Goal: Transaction & Acquisition: Purchase product/service

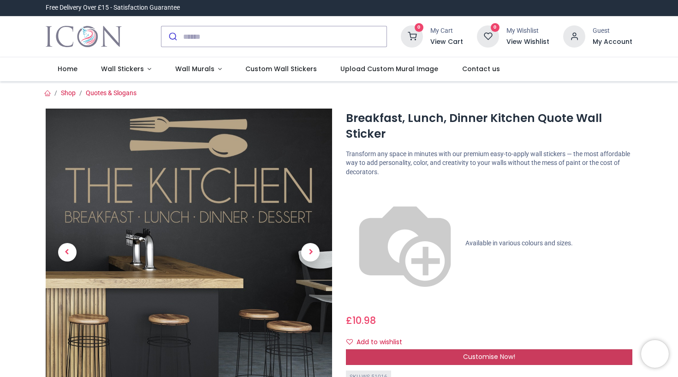
click at [477, 352] on span "Customise Now!" at bounding box center [489, 356] width 52 height 9
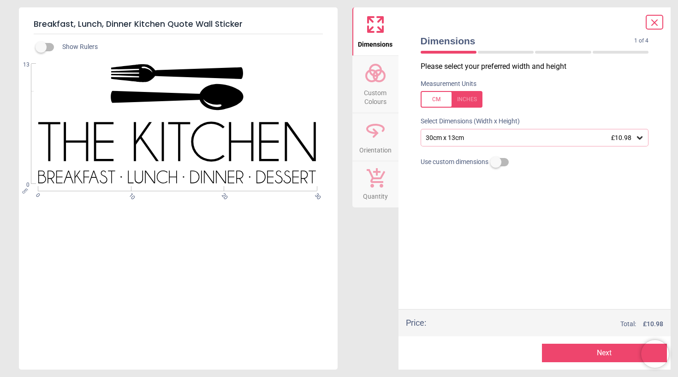
click at [470, 104] on div at bounding box center [452, 99] width 62 height 17
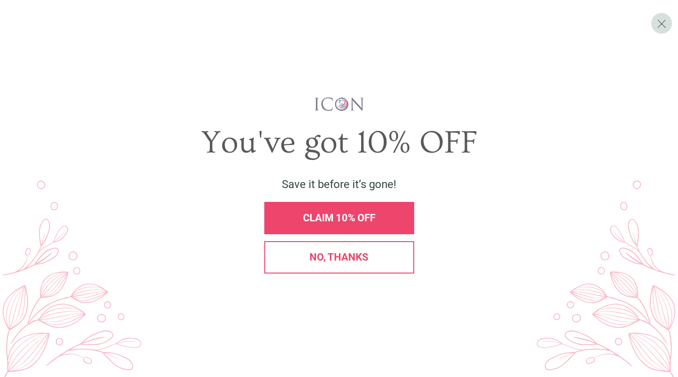
drag, startPoint x: 352, startPoint y: 255, endPoint x: 368, endPoint y: 231, distance: 29.1
click at [352, 255] on span "No, thanks" at bounding box center [339, 257] width 59 height 12
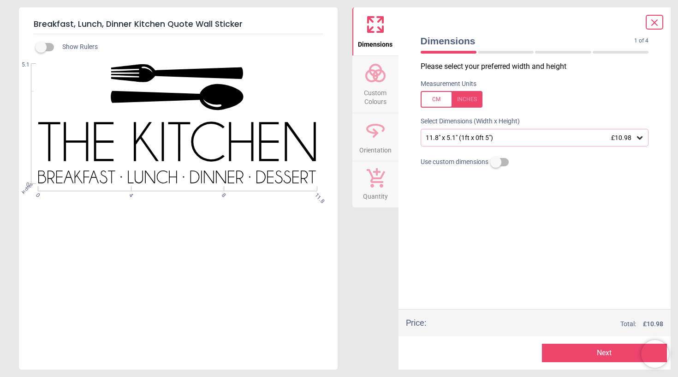
click at [640, 137] on icon at bounding box center [639, 137] width 9 height 9
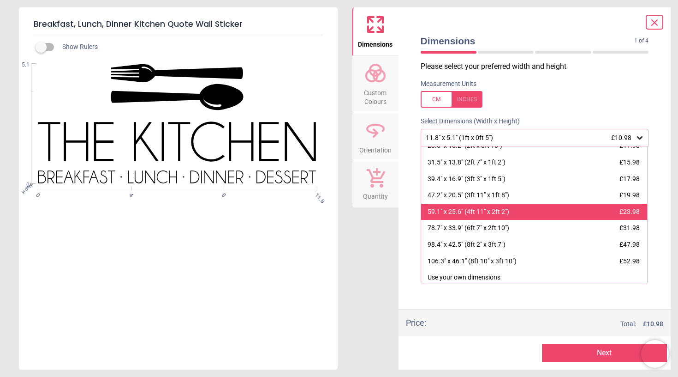
scroll to position [41, 0]
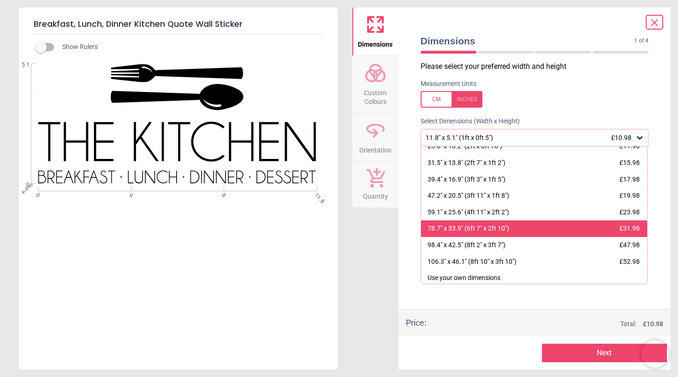
click at [451, 227] on div "78.7" x 33.9" (6ft 7" x 2ft 10")" at bounding box center [469, 228] width 82 height 9
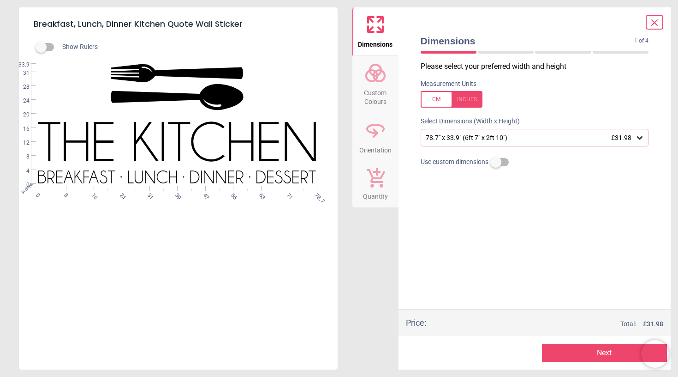
click at [283, 140] on div "WS-51016 Created with Snap null" at bounding box center [177, 124] width 317 height 120
click at [261, 142] on div "WS-51016 Created with Snap null" at bounding box center [177, 124] width 317 height 120
click at [142, 130] on div "WS-51016 Created with Snap null" at bounding box center [177, 124] width 317 height 120
click at [305, 137] on div "WS-51016 Created with Snap null" at bounding box center [177, 124] width 317 height 120
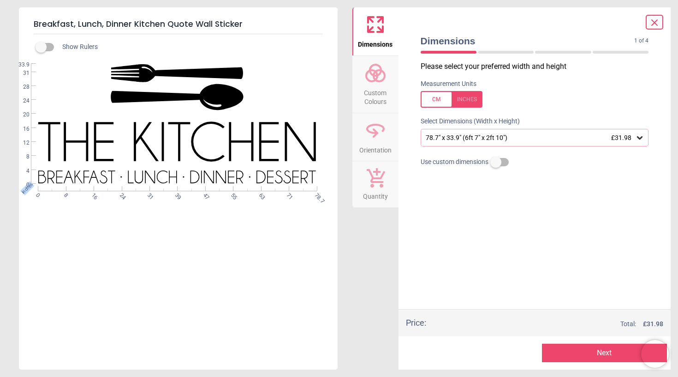
click at [357, 97] on span "Custom Colours" at bounding box center [375, 95] width 44 height 23
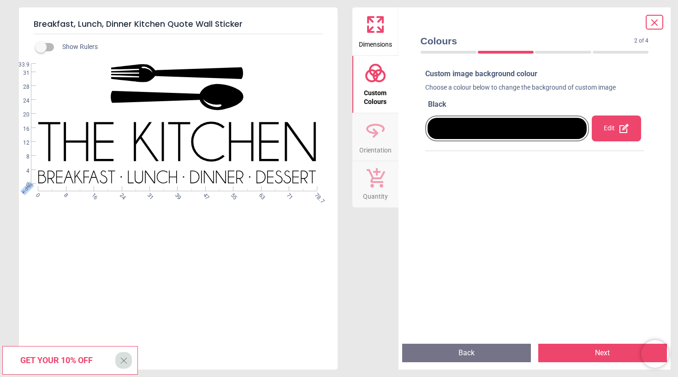
click at [383, 138] on icon at bounding box center [376, 130] width 22 height 22
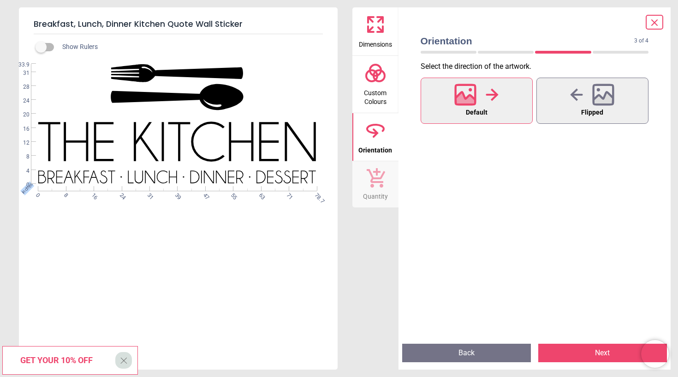
click at [380, 181] on icon at bounding box center [376, 177] width 18 height 19
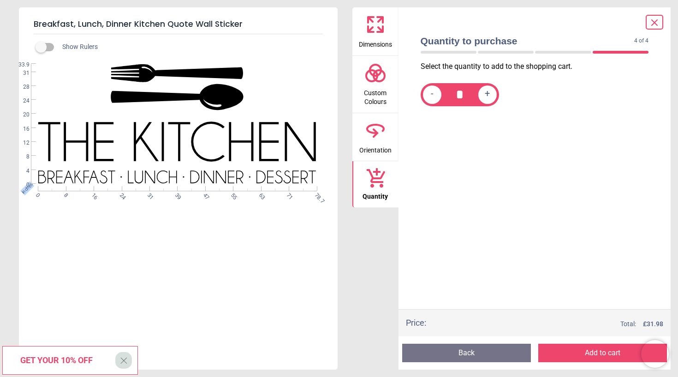
click at [365, 37] on span "Dimensions" at bounding box center [375, 43] width 33 height 14
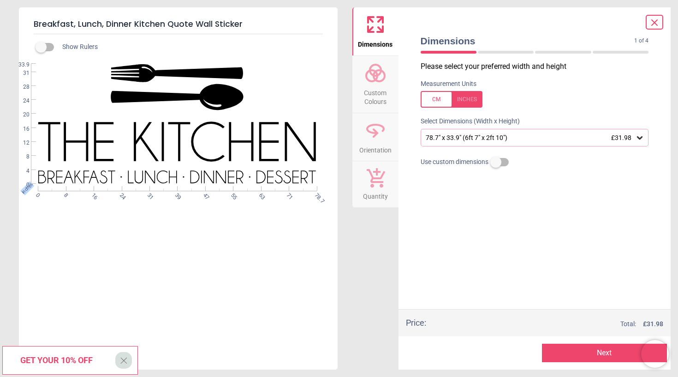
click at [169, 146] on div "WS-51016 Created with Snap null" at bounding box center [177, 124] width 317 height 120
click at [138, 136] on div "WS-51016 Created with Snap null" at bounding box center [177, 124] width 317 height 120
click at [383, 87] on span "Custom Colours" at bounding box center [375, 95] width 44 height 23
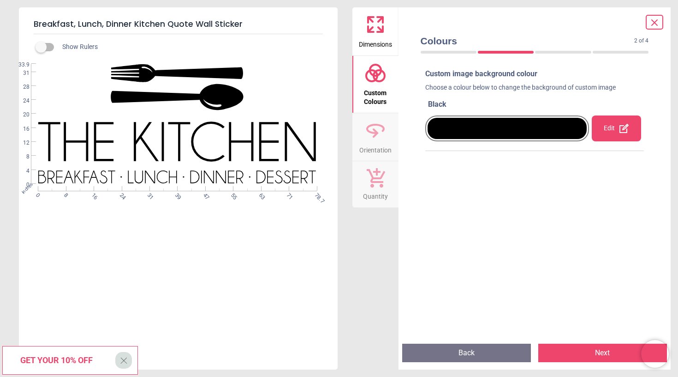
click at [607, 131] on div "Edit" at bounding box center [616, 128] width 49 height 26
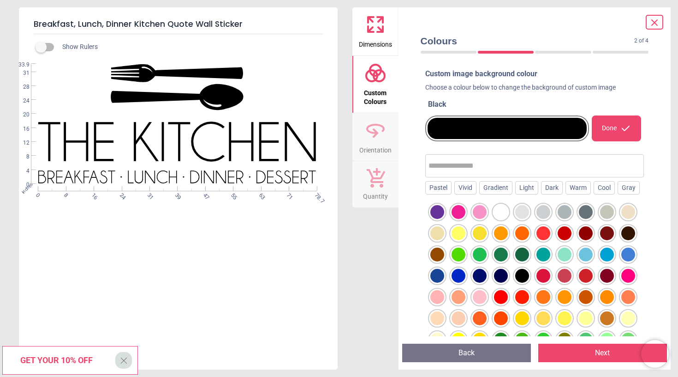
click at [213, 155] on div "WS-51016 Created with Snap null" at bounding box center [177, 124] width 317 height 120
click at [371, 133] on icon at bounding box center [376, 130] width 22 height 22
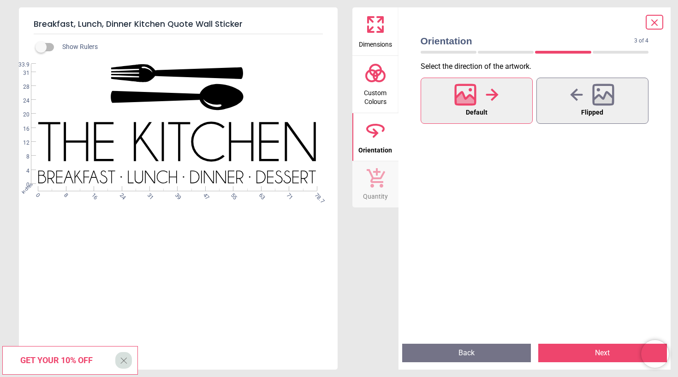
click at [376, 183] on icon at bounding box center [375, 177] width 19 height 20
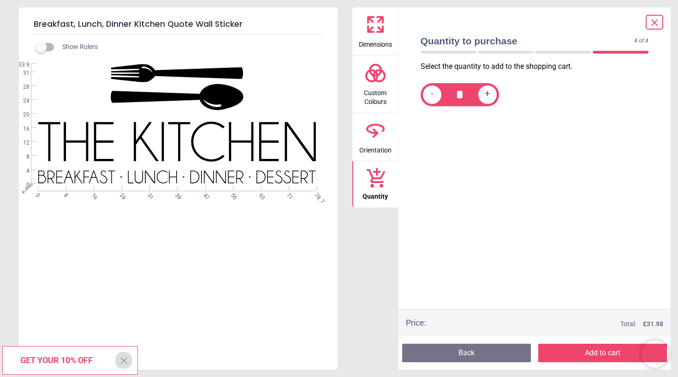
click at [377, 45] on span "Dimensions" at bounding box center [375, 43] width 33 height 14
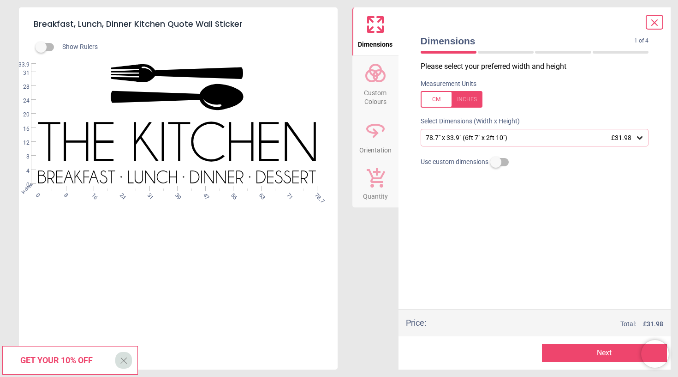
click at [236, 171] on div "WS-51016 Created with Snap null" at bounding box center [177, 124] width 317 height 120
click at [122, 359] on span "X" at bounding box center [124, 360] width 8 height 16
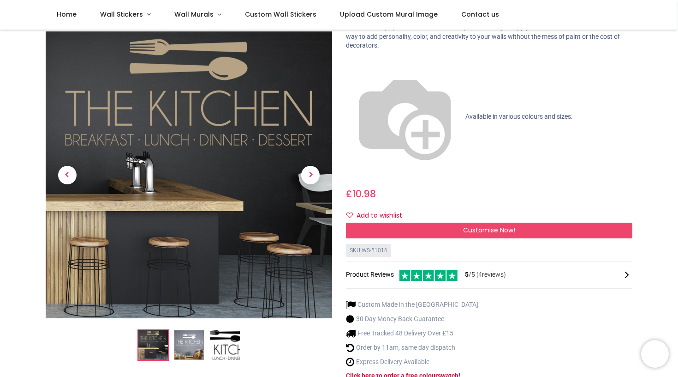
scroll to position [76, 0]
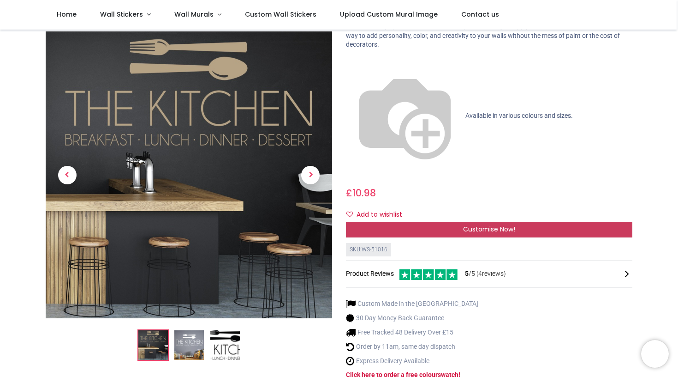
click at [448, 221] on div "Customise Now!" at bounding box center [489, 229] width 287 height 16
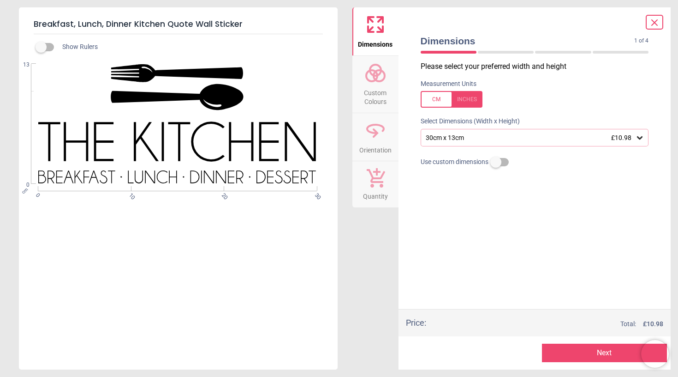
click at [244, 160] on div "WS-51016 Created with Snap null" at bounding box center [177, 124] width 317 height 120
click at [270, 175] on div "WS-51016 Created with Snap null" at bounding box center [177, 124] width 317 height 120
click at [270, 174] on div "WS-51016 Created with Snap null" at bounding box center [177, 124] width 317 height 120
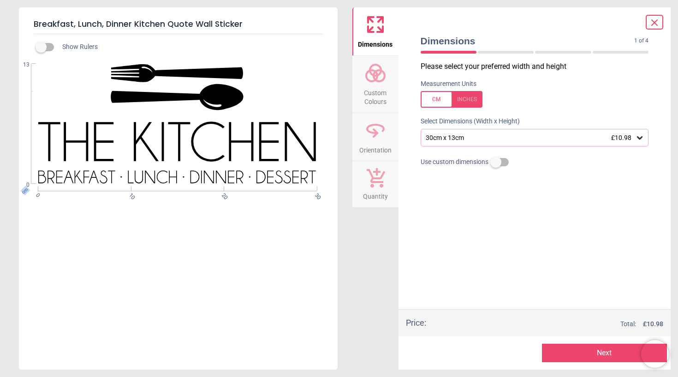
click at [270, 174] on div "WS-51016 Created with Snap null" at bounding box center [177, 124] width 317 height 120
drag, startPoint x: 311, startPoint y: 174, endPoint x: 209, endPoint y: 164, distance: 102.0
click at [208, 167] on div "WS-51016 Created with Snap null" at bounding box center [177, 124] width 317 height 120
